Goal: Check status: Check status

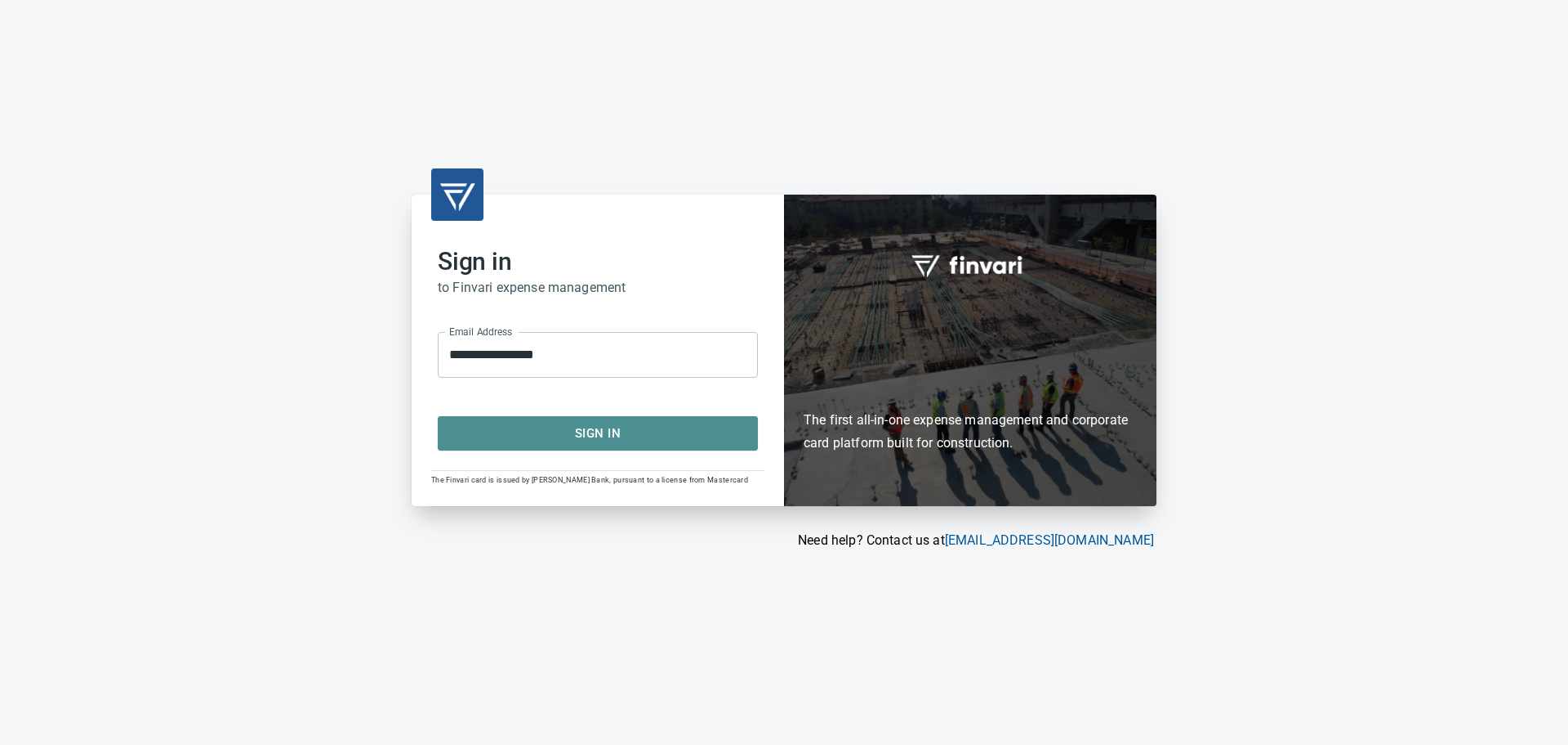
drag, startPoint x: 550, startPoint y: 432, endPoint x: 539, endPoint y: 428, distance: 11.7
click at [550, 430] on span "Sign In" at bounding box center [598, 433] width 285 height 21
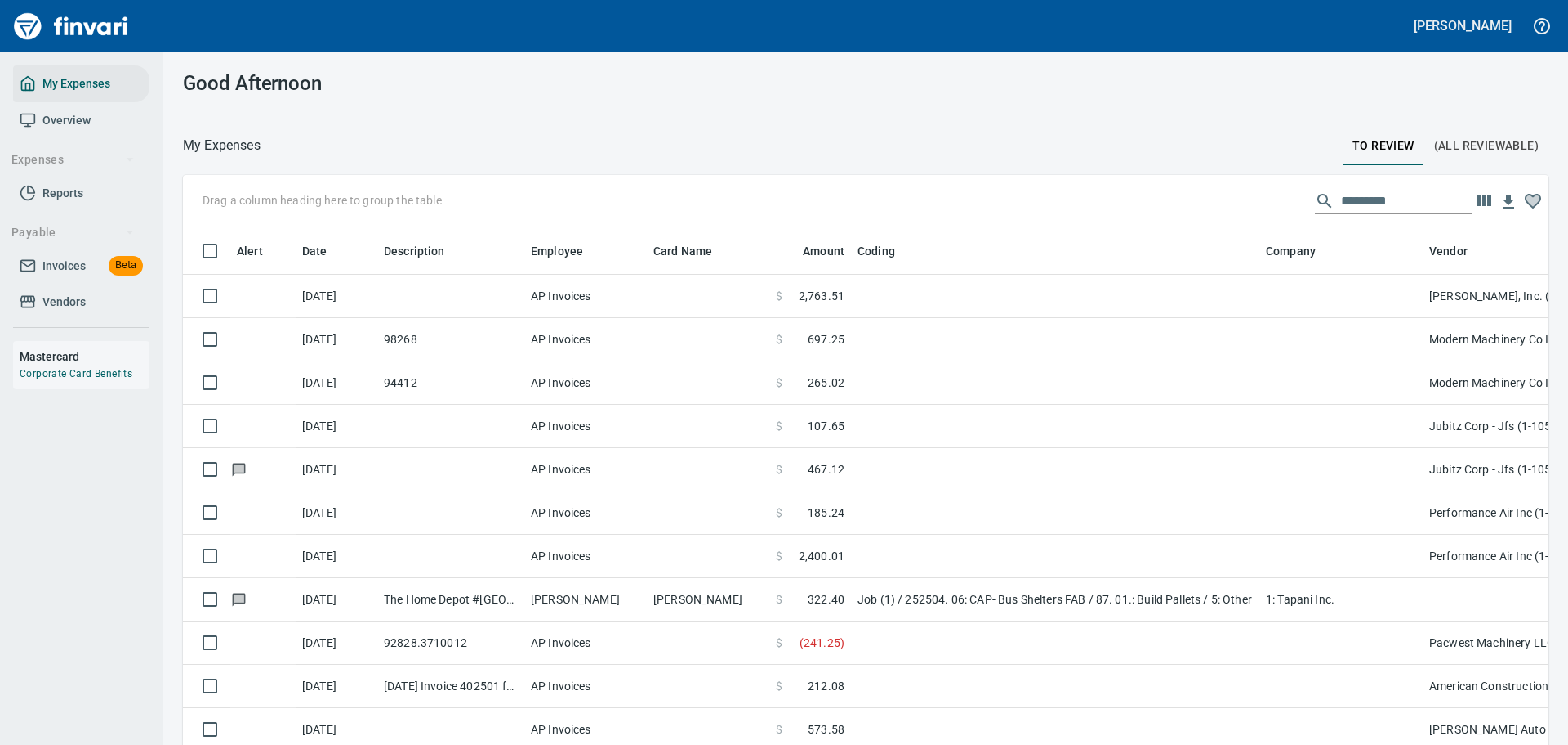
scroll to position [540, 1329]
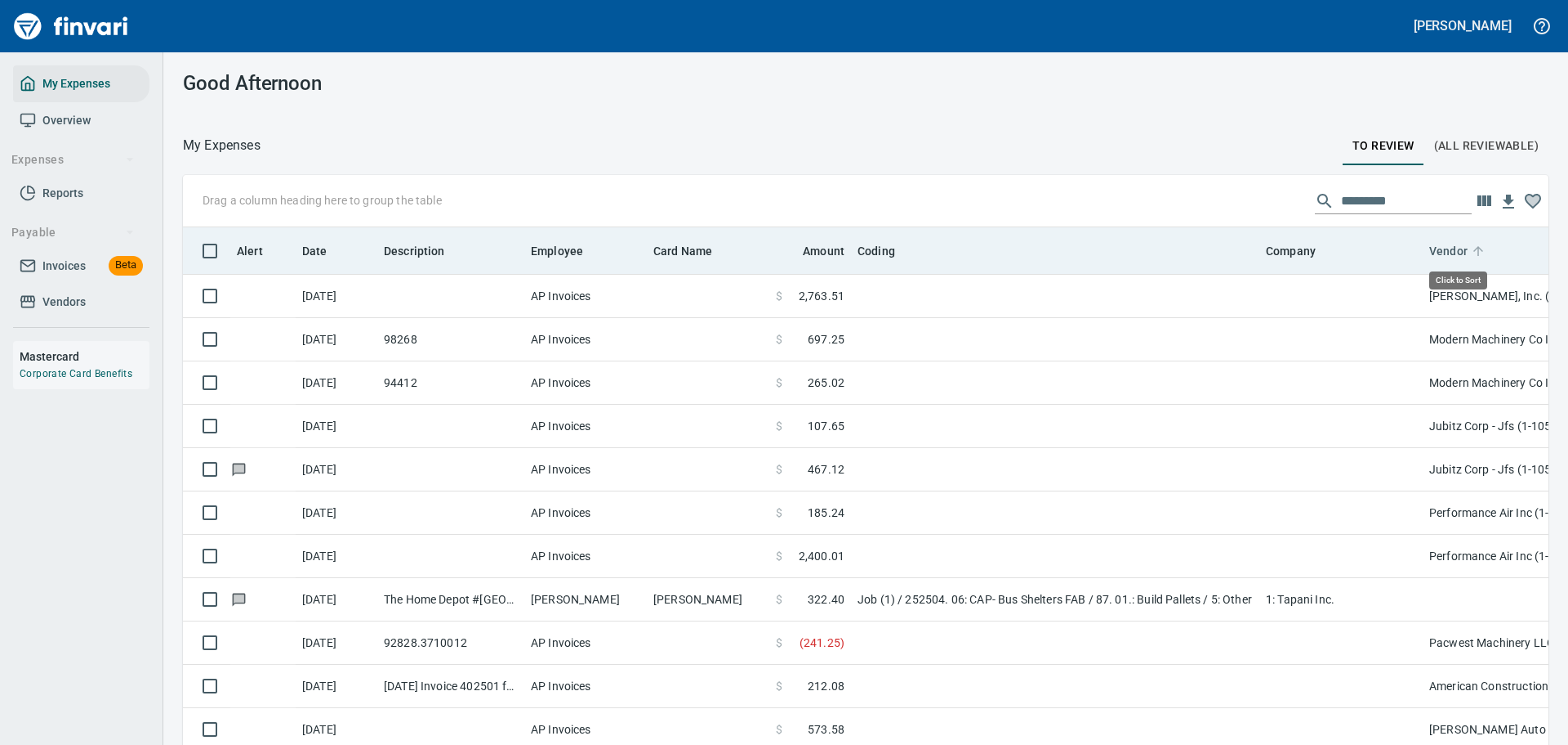
click at [1477, 248] on icon at bounding box center [1479, 251] width 15 height 15
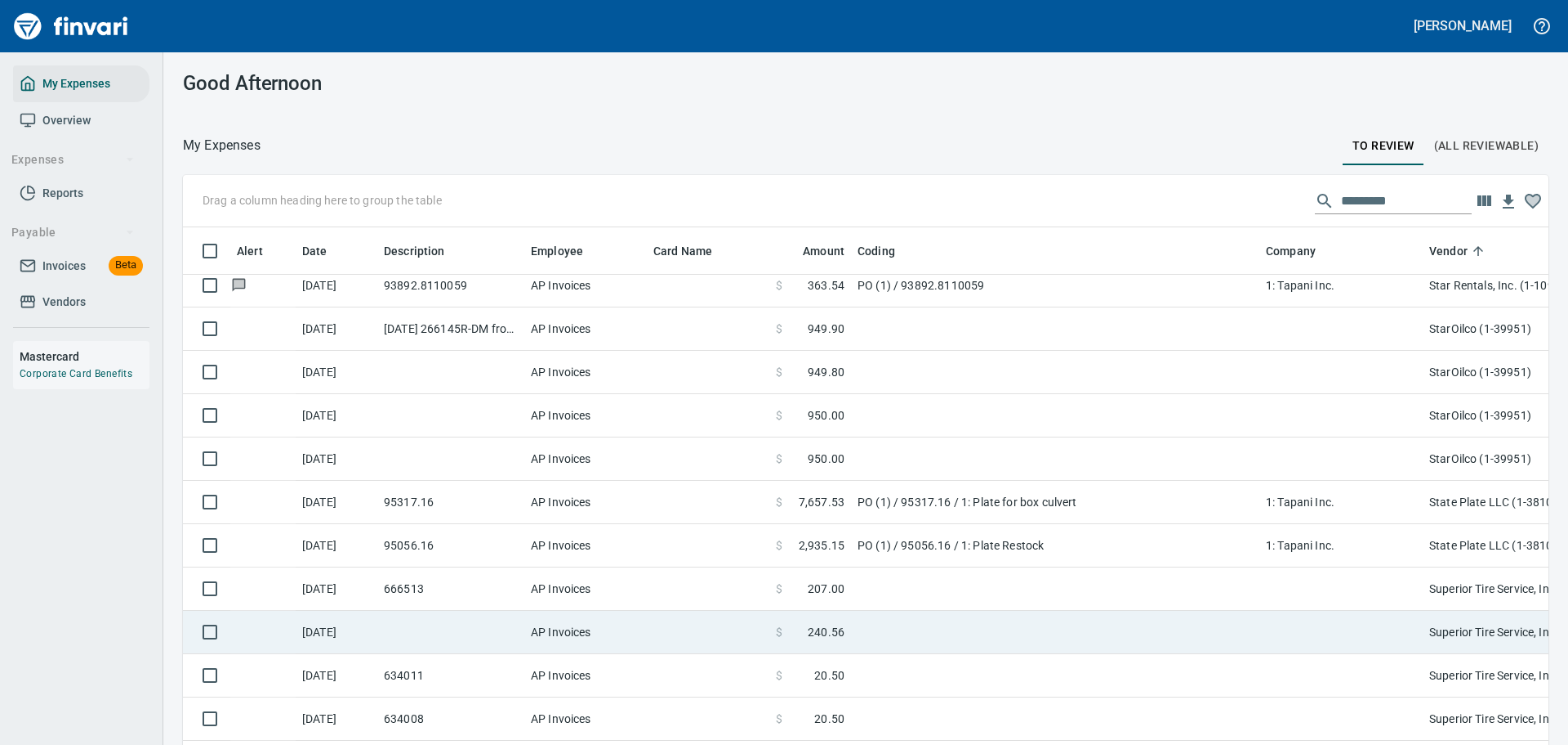
scroll to position [9073, 0]
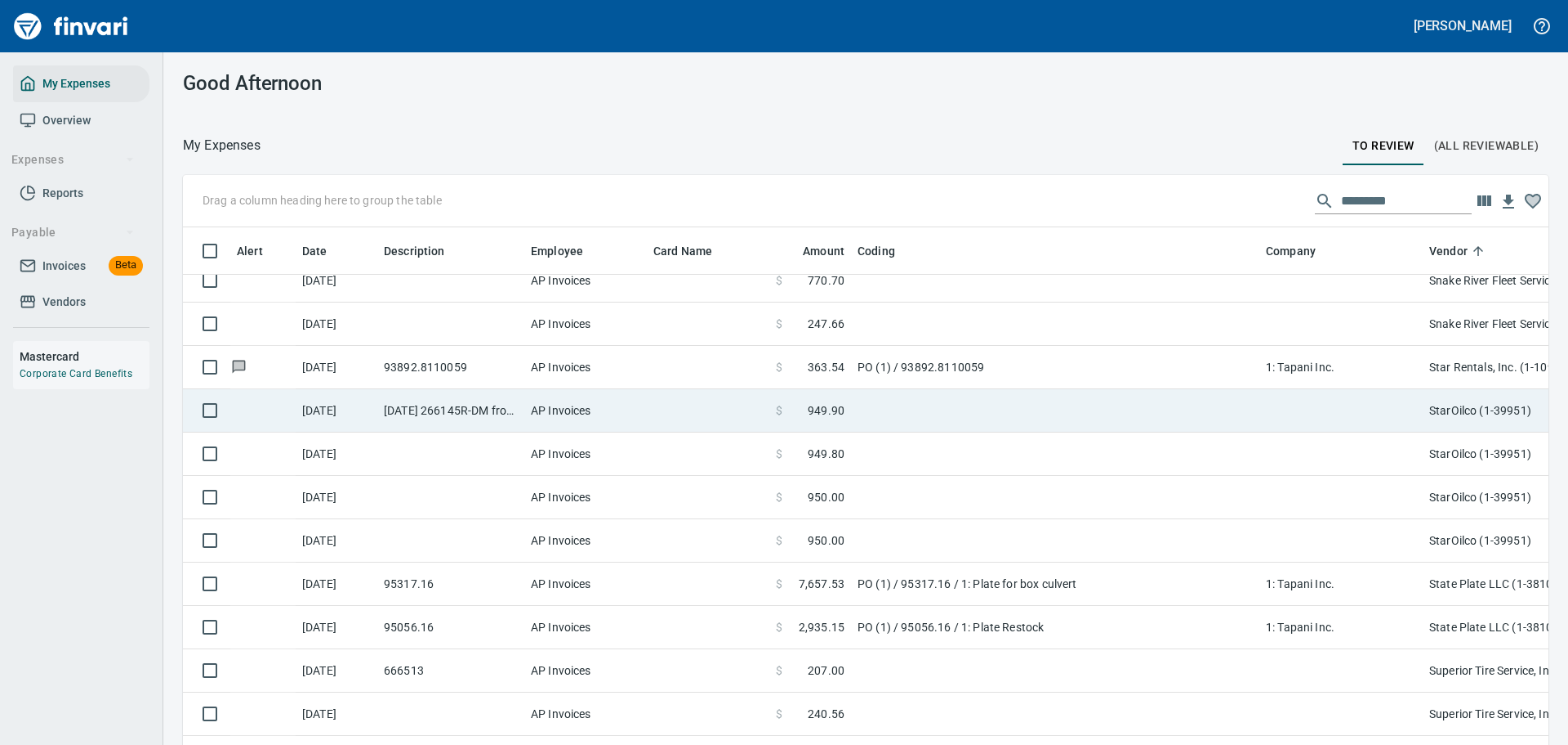
click at [820, 429] on td "$ 949.90" at bounding box center [810, 411] width 81 height 44
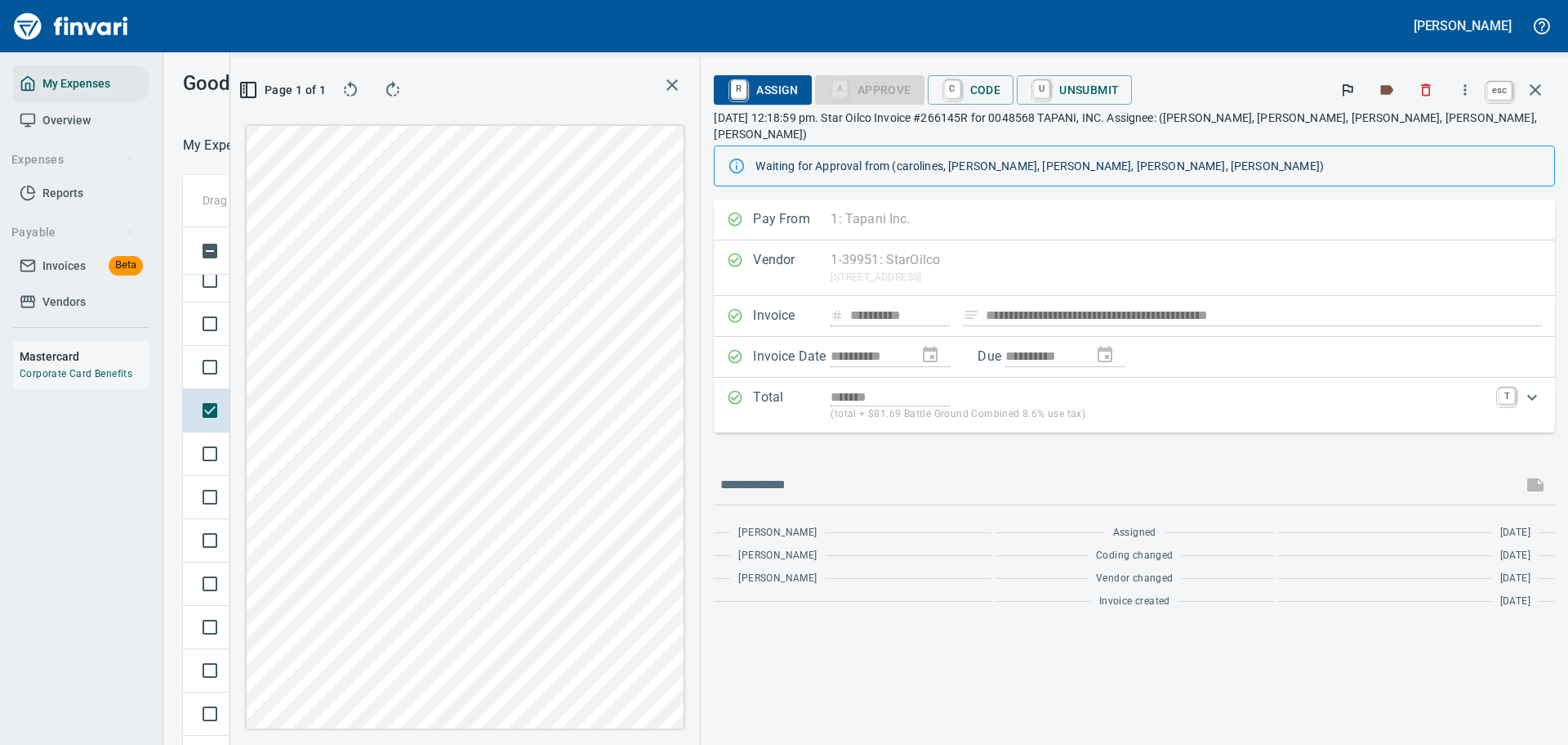
scroll to position [540, 921]
drag, startPoint x: 1531, startPoint y: 87, endPoint x: 1517, endPoint y: 88, distance: 14.0
click at [1531, 87] on icon "button" at bounding box center [1535, 89] width 19 height 19
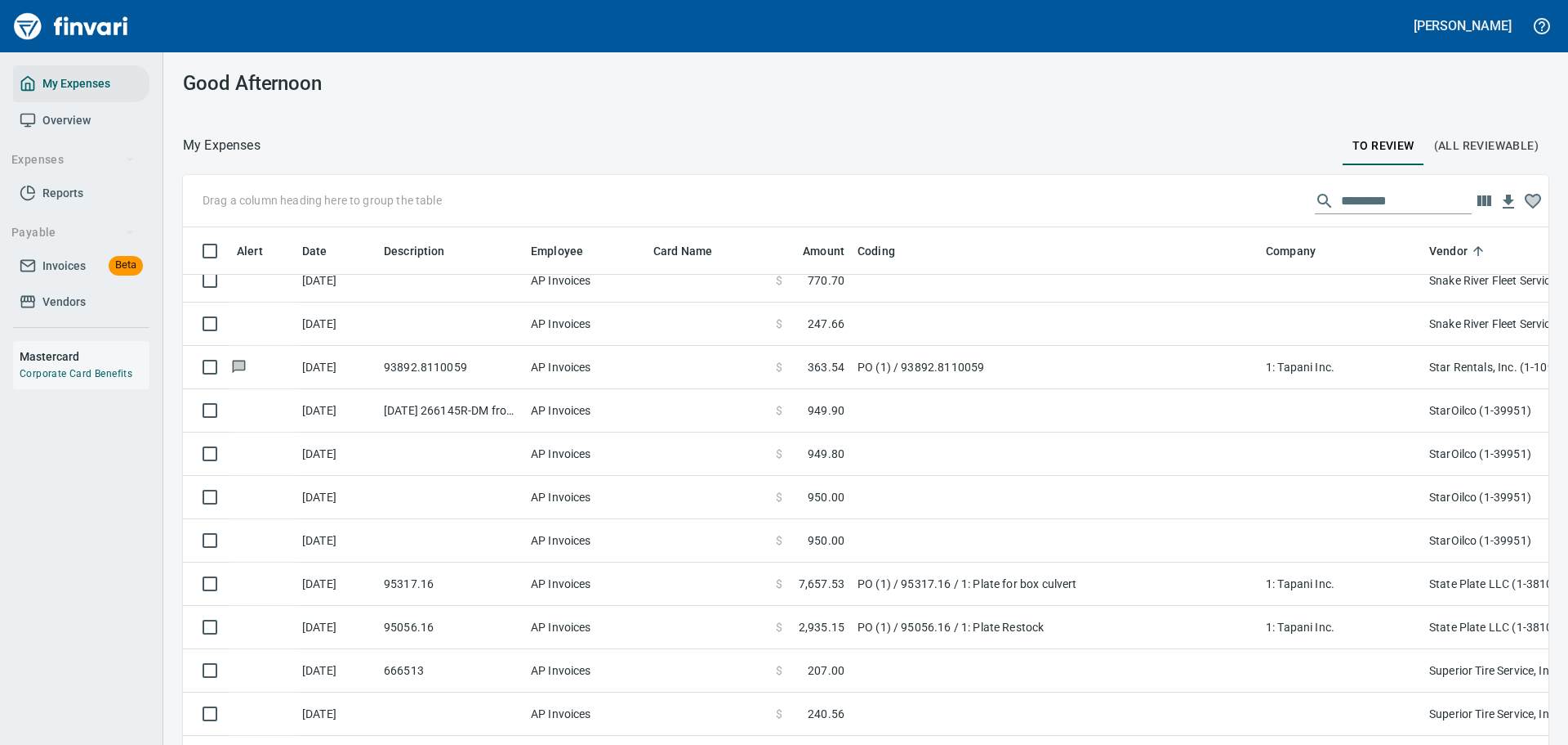
scroll to position [540, 1329]
